Goal: Task Accomplishment & Management: Complete application form

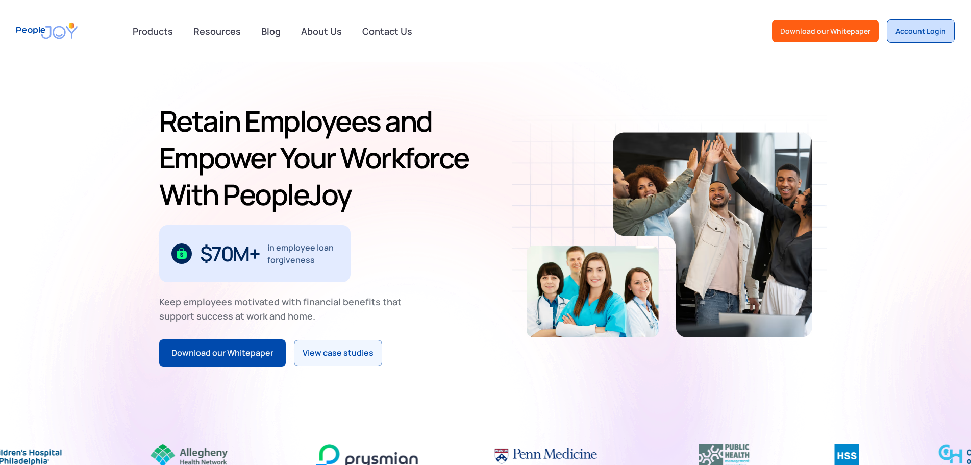
click at [945, 34] on div "Account Login" at bounding box center [921, 31] width 51 height 10
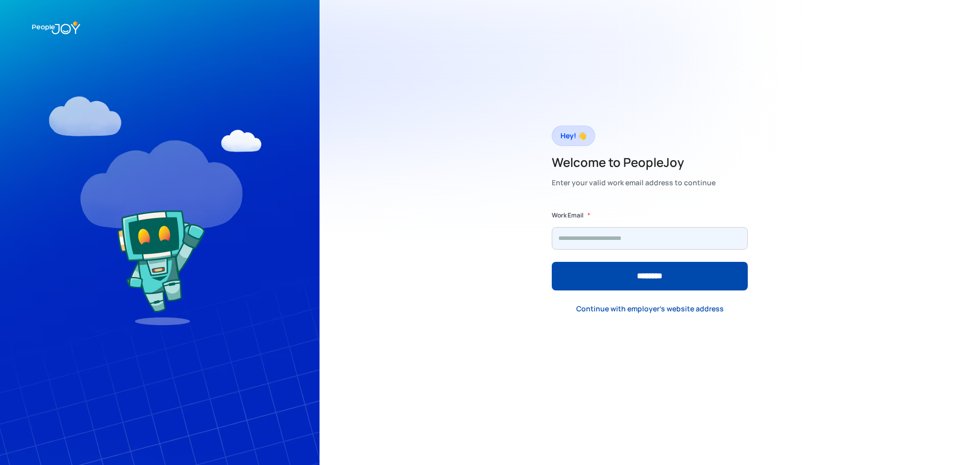
click at [621, 239] on input "Form" at bounding box center [650, 238] width 196 height 22
type input "**********"
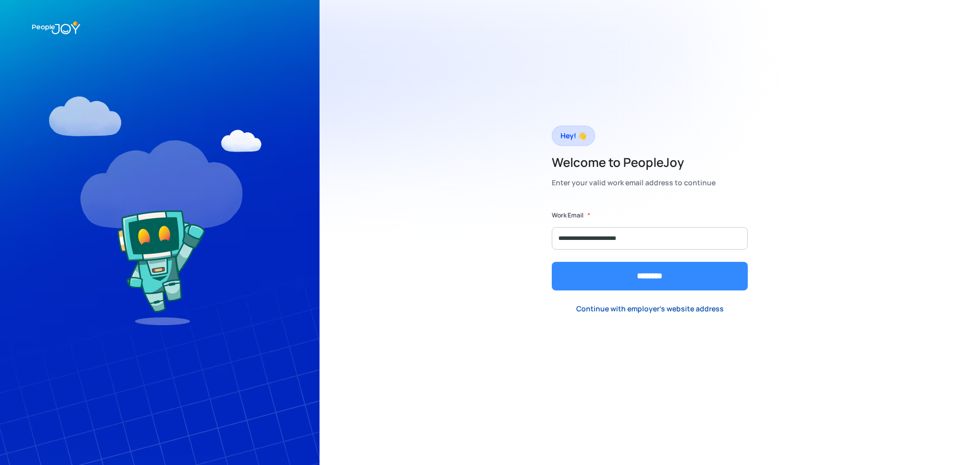
click at [622, 275] on input "********" at bounding box center [650, 276] width 196 height 29
